Goal: Task Accomplishment & Management: Complete application form

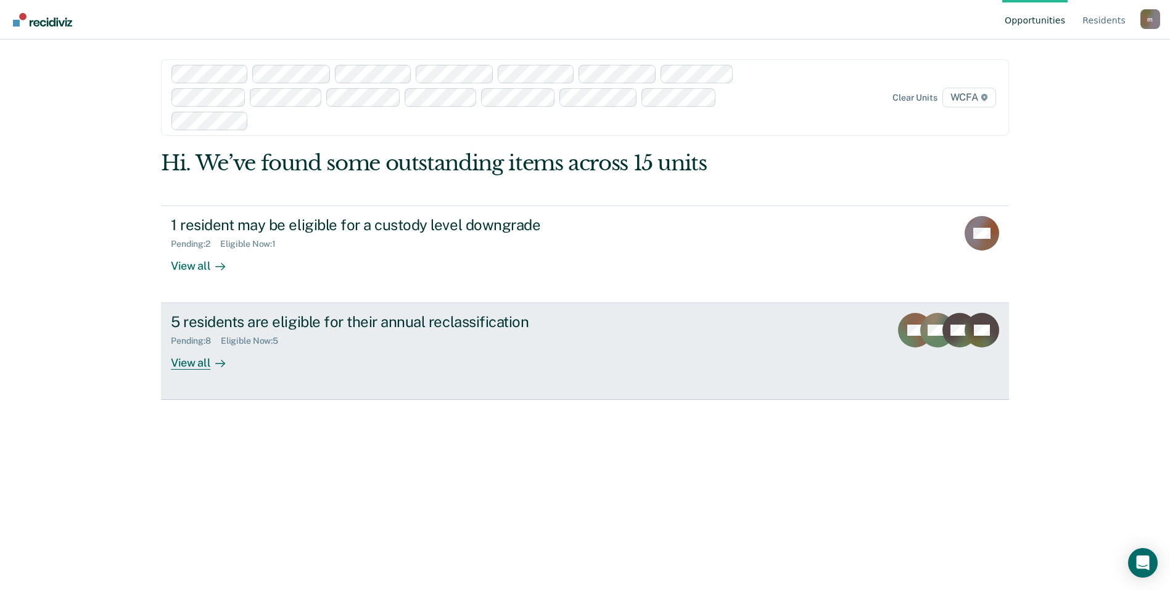
click at [244, 329] on div "5 residents are eligible for their annual reclassification" at bounding box center [387, 322] width 433 height 18
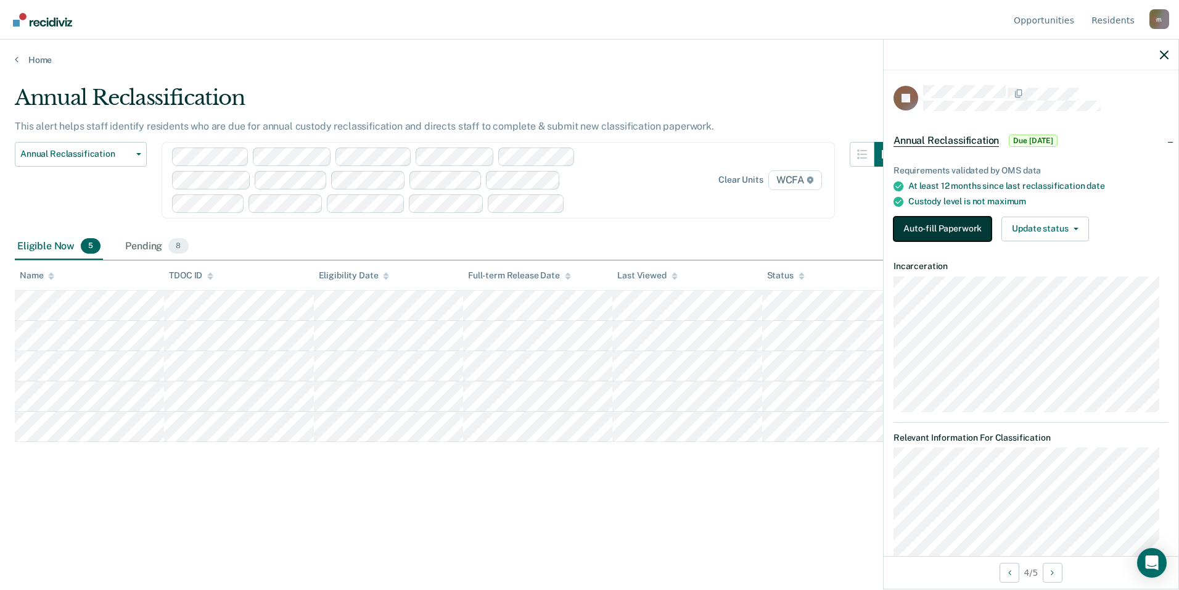
click at [918, 221] on button "Auto-fill Paperwork" at bounding box center [943, 228] width 98 height 25
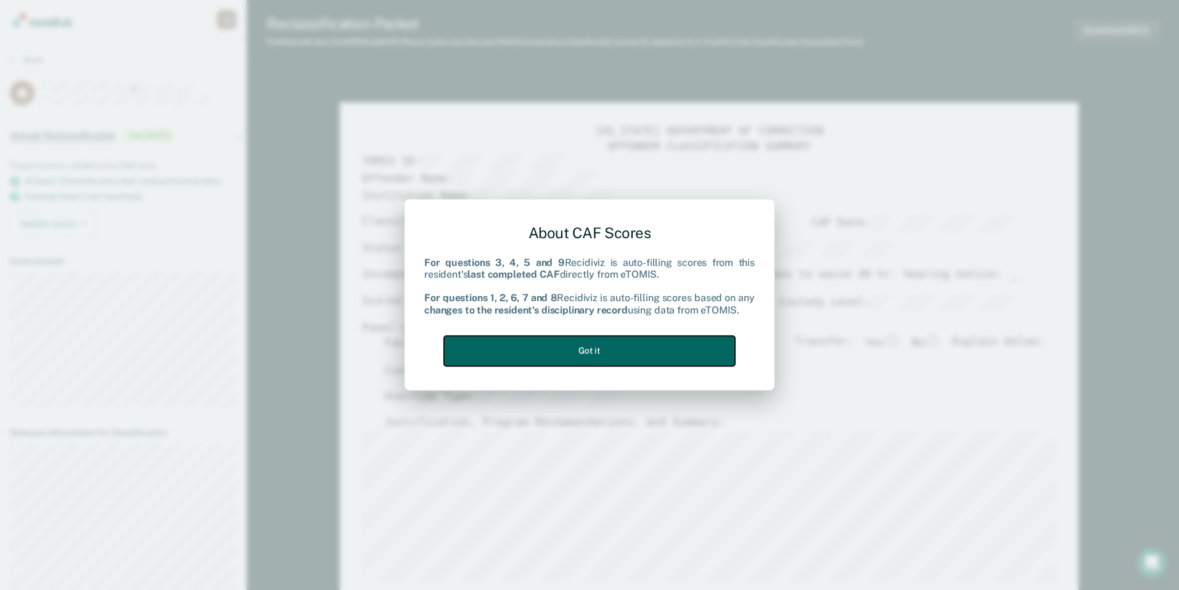
click at [629, 346] on button "Got it" at bounding box center [589, 350] width 291 height 30
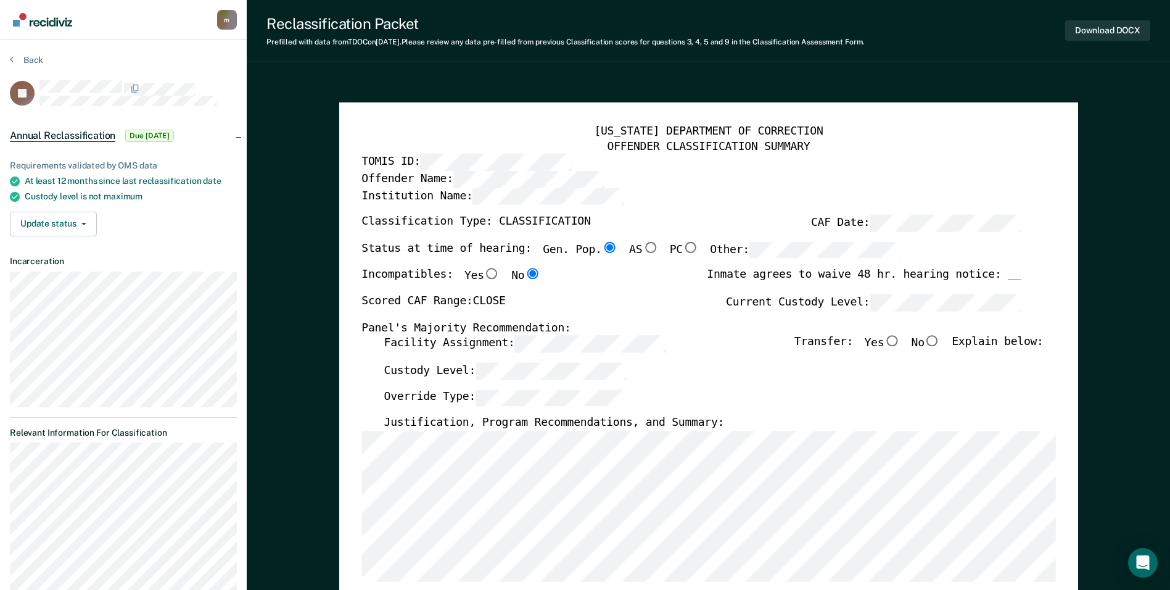
click at [938, 343] on input "No" at bounding box center [932, 340] width 16 height 11
type textarea "x"
radio input "true"
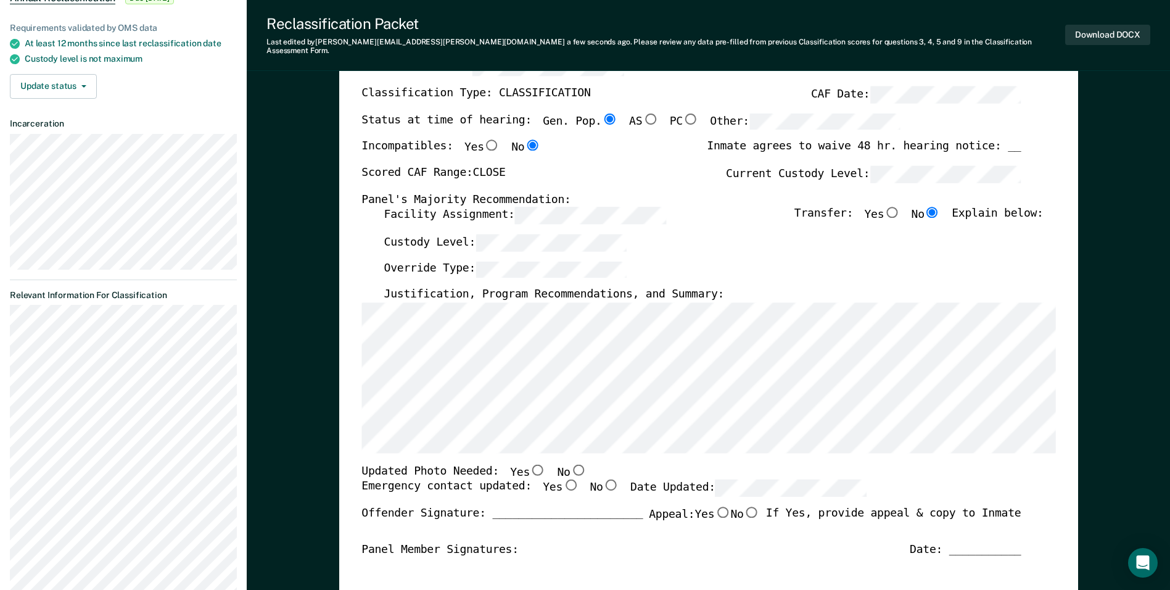
scroll to position [247, 0]
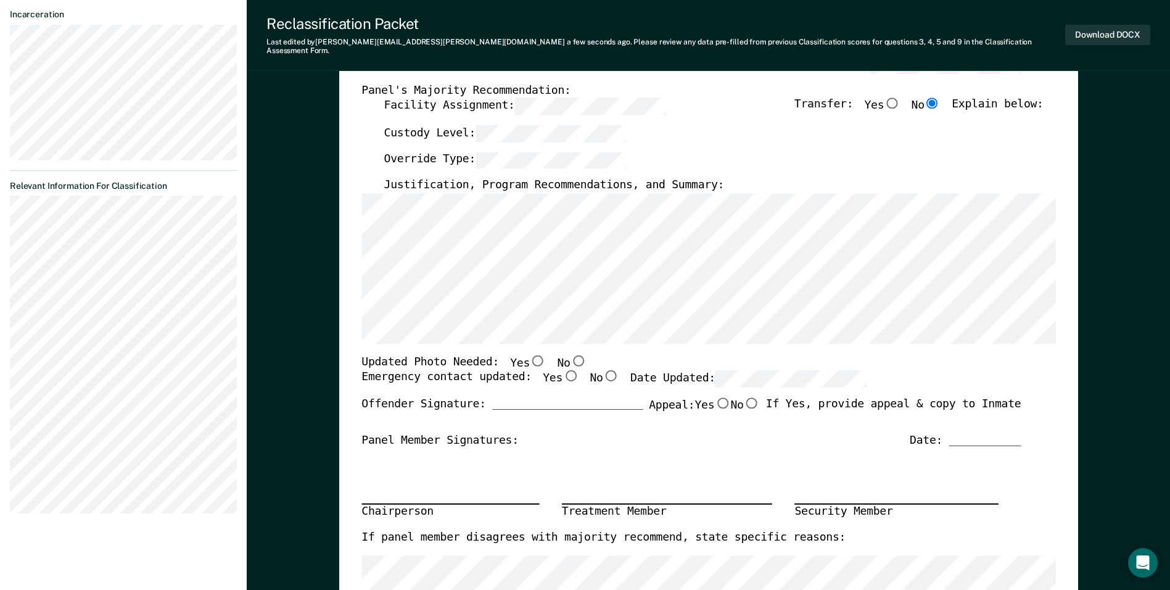
click at [562, 370] on input "Yes" at bounding box center [570, 375] width 16 height 11
type textarea "x"
radio input "true"
click at [530, 355] on input "Yes" at bounding box center [538, 360] width 16 height 11
type textarea "x"
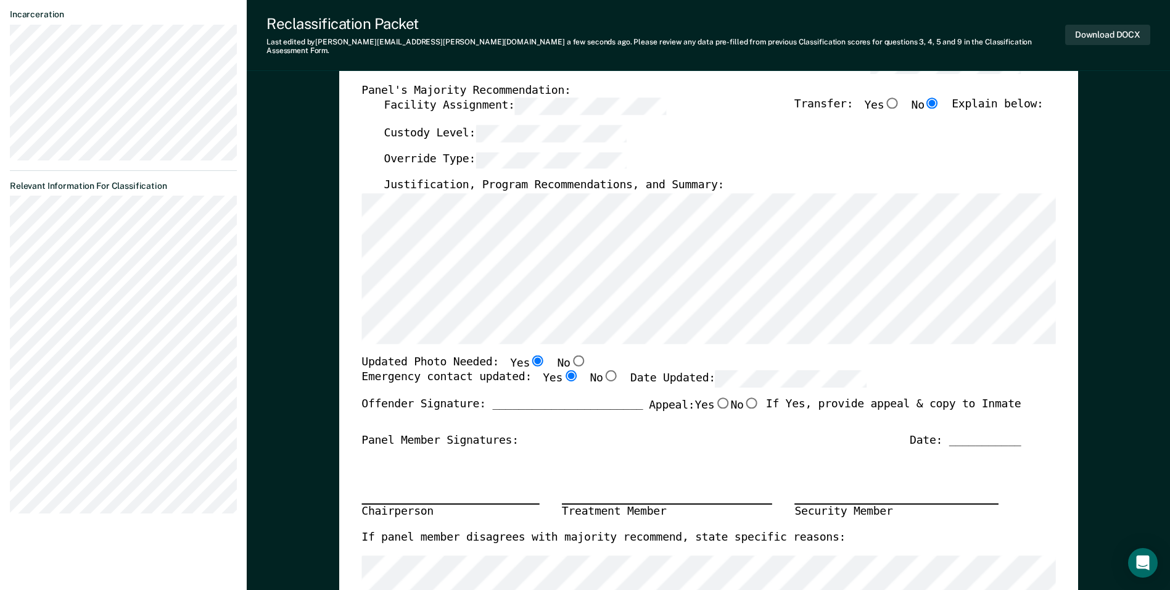
radio input "true"
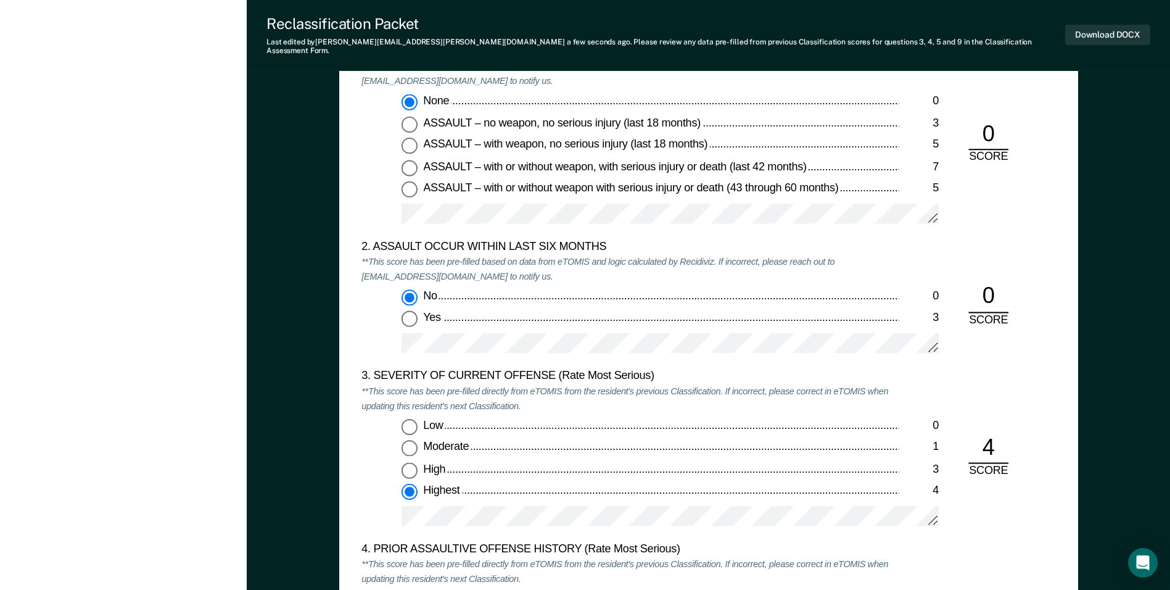
scroll to position [1357, 0]
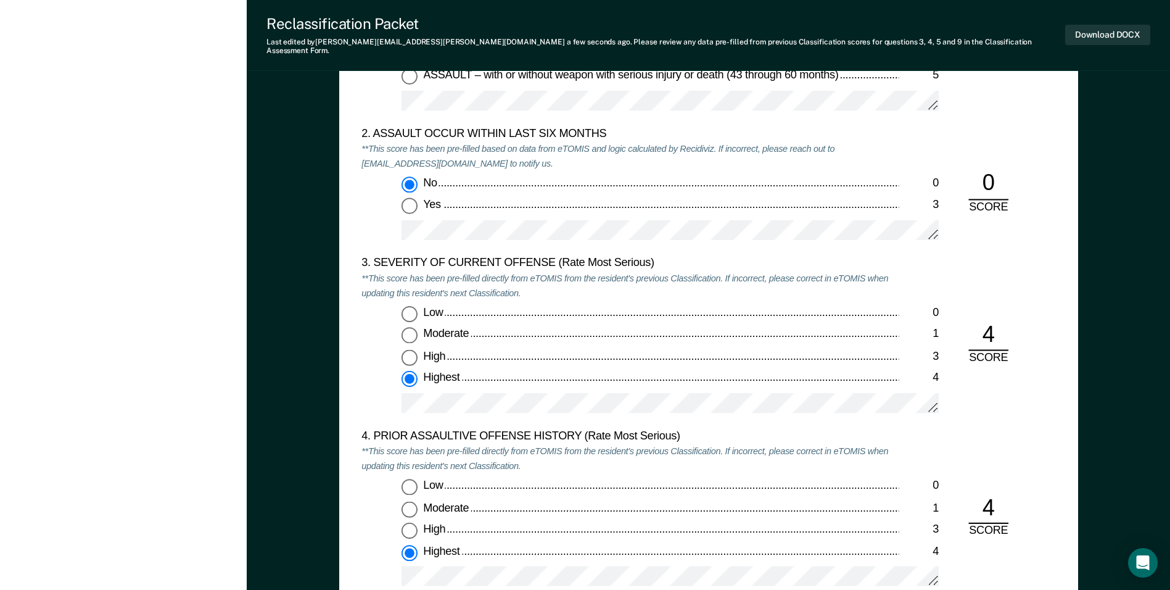
click at [589, 382] on div "Low 0 Moderate 1 High 3 Highest 4" at bounding box center [629, 364] width 537 height 118
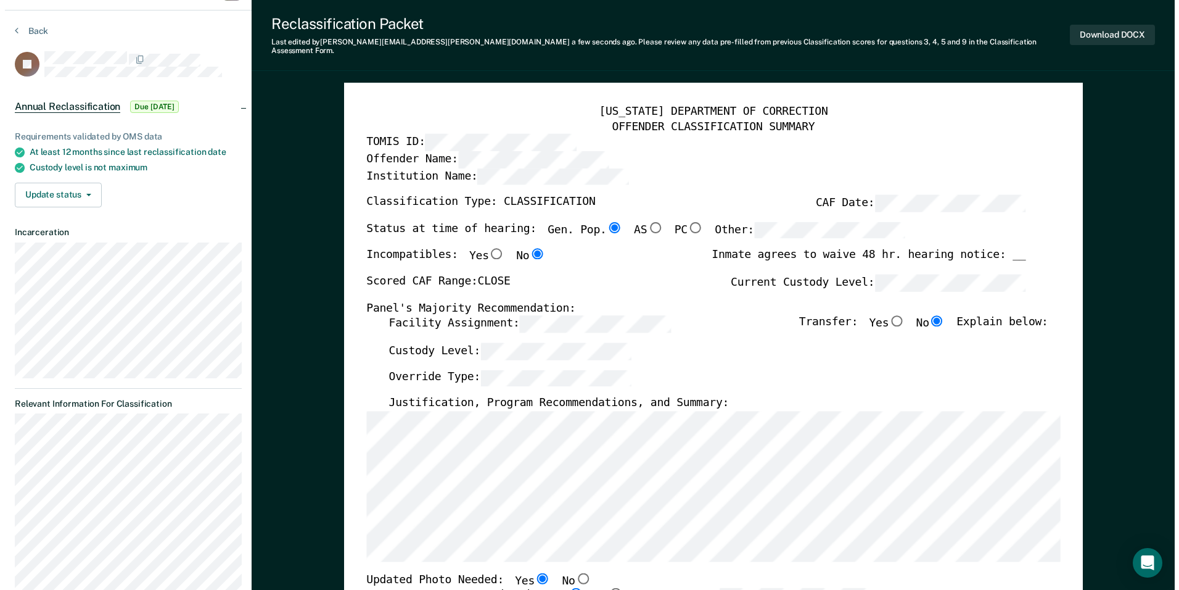
scroll to position [0, 0]
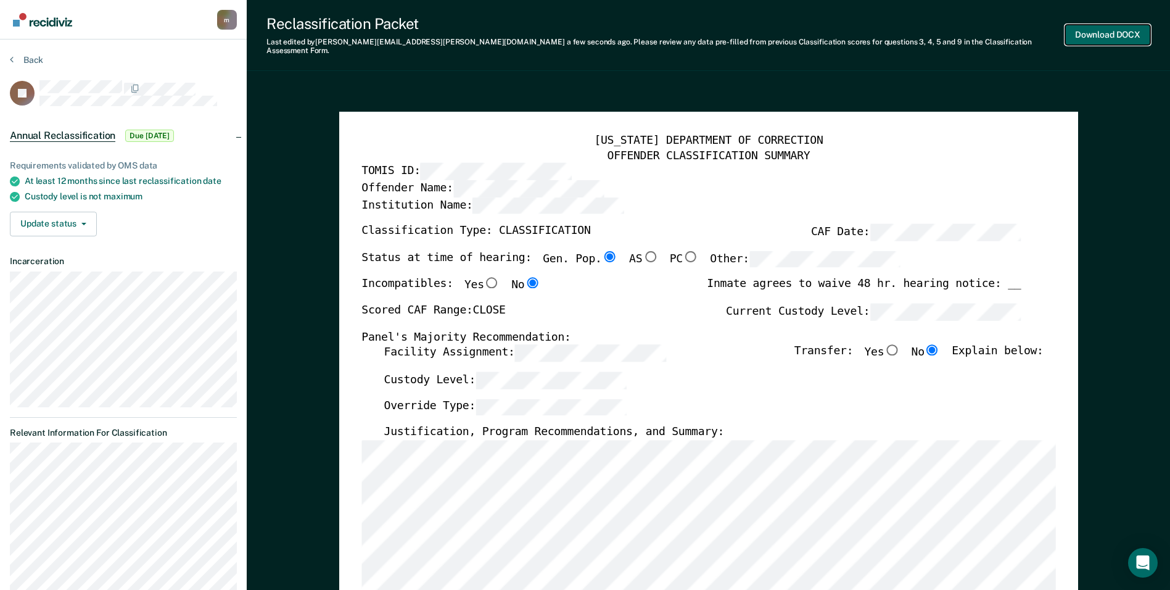
click at [1111, 31] on button "Download DOCX" at bounding box center [1107, 35] width 85 height 20
type textarea "x"
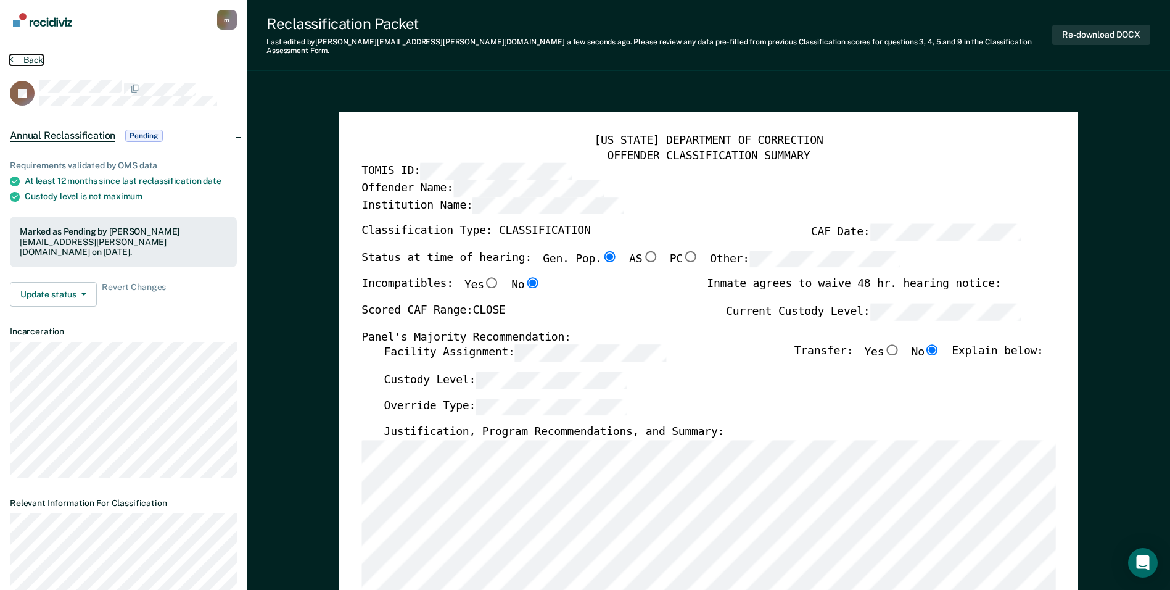
click at [36, 60] on button "Back" at bounding box center [26, 59] width 33 height 11
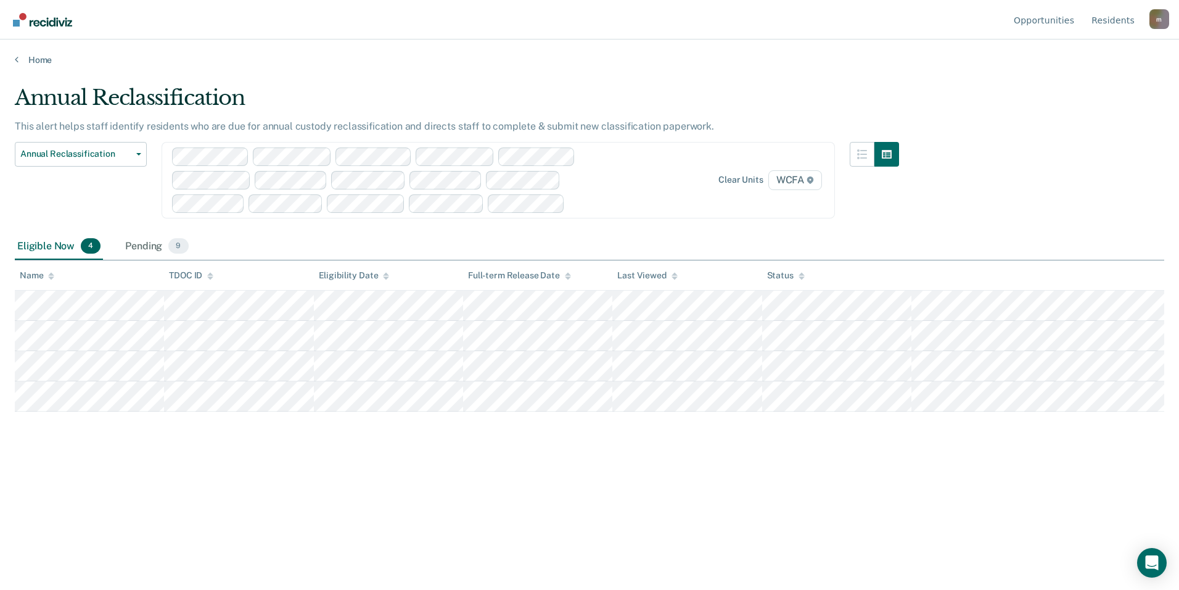
click at [66, 168] on div "Annual Reclassification Custody Level Downgrade Annual Reclassification Initial…" at bounding box center [81, 187] width 132 height 91
click at [64, 153] on span "Annual Reclassification" at bounding box center [75, 154] width 111 height 10
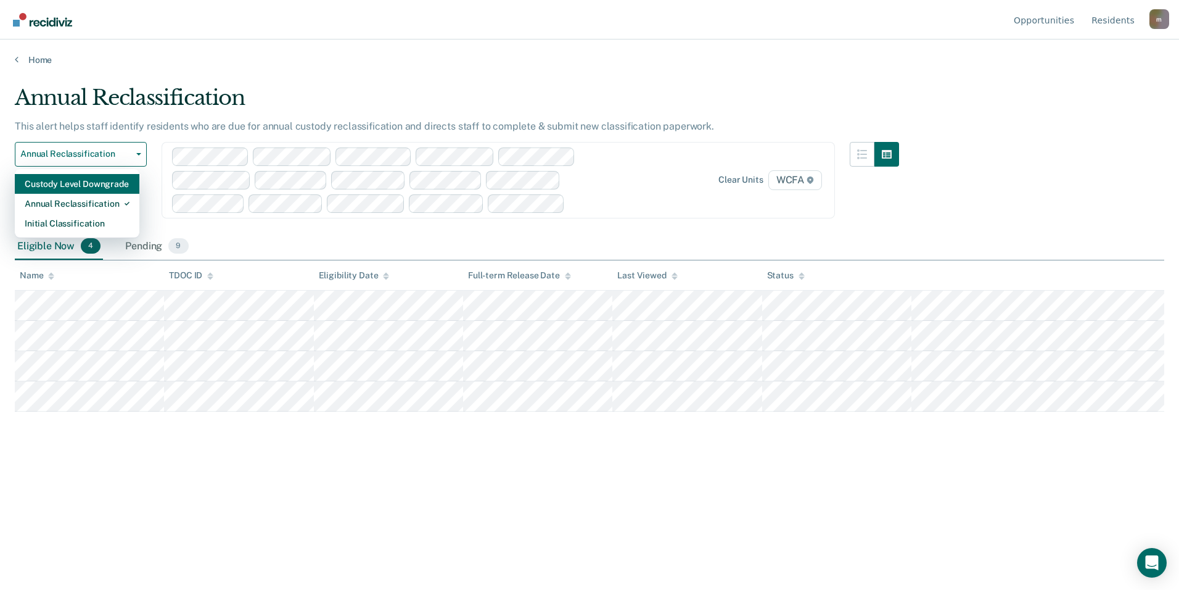
click at [60, 179] on div "Custody Level Downgrade" at bounding box center [77, 184] width 105 height 20
